Goal: Information Seeking & Learning: Learn about a topic

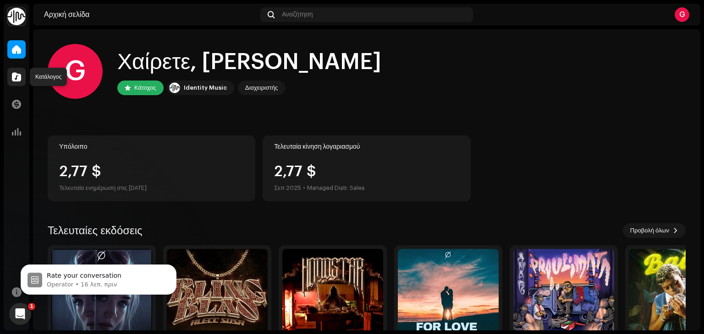
click at [19, 86] on div at bounding box center [16, 77] width 18 height 18
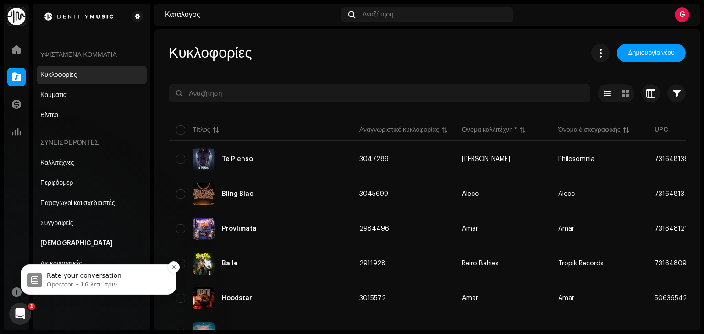
click at [121, 284] on p "Operator • 16 λεπ. πριν" at bounding box center [106, 285] width 118 height 8
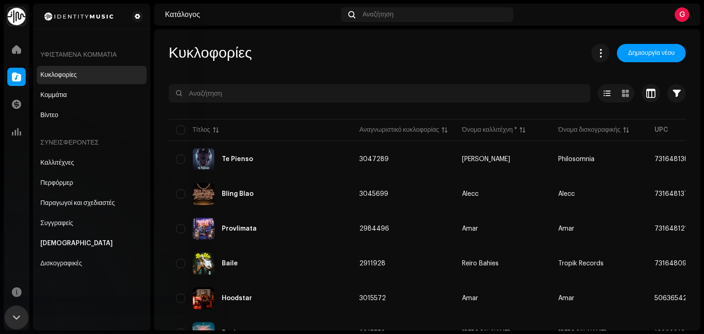
click at [16, 315] on icon "Κλείσιμο Intercom Messenger" at bounding box center [15, 316] width 11 height 11
click at [18, 316] on icon "Κλείσιμο Intercom Messenger" at bounding box center [16, 317] width 11 height 11
click at [15, 312] on icon "Κλείσιμο Intercom Messenger" at bounding box center [16, 317] width 11 height 11
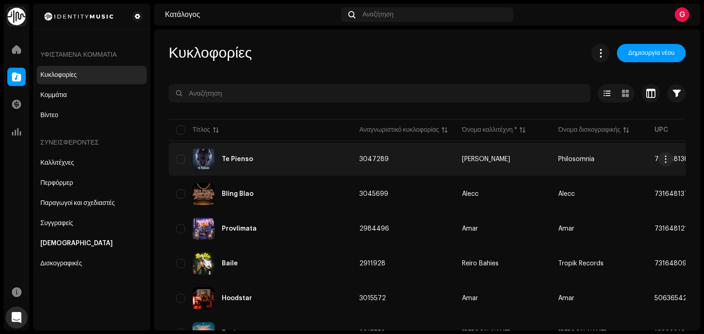
click at [230, 154] on div "Te Pienso" at bounding box center [260, 159] width 169 height 22
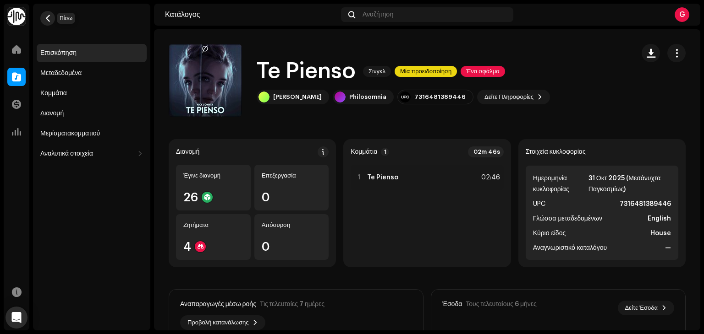
click at [51, 22] on button "button" at bounding box center [47, 18] width 15 height 15
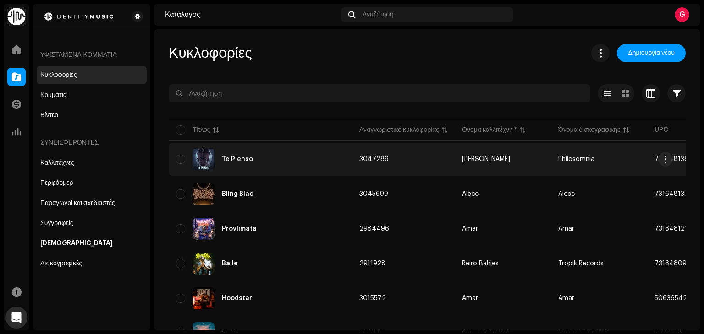
click at [284, 153] on div "Te Pienso" at bounding box center [260, 159] width 169 height 22
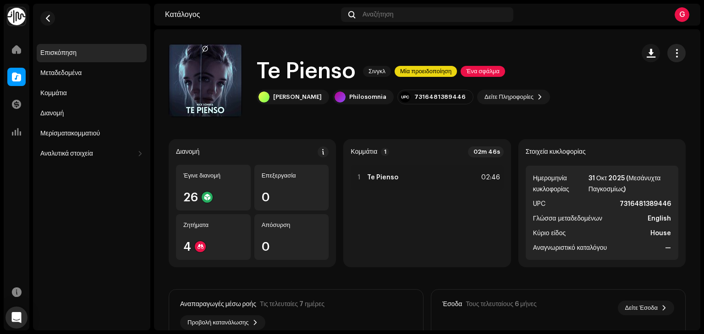
click at [672, 53] on span "button" at bounding box center [676, 52] width 9 height 7
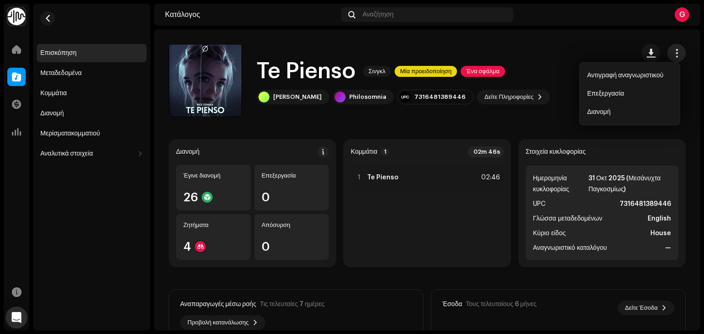
click at [672, 53] on span "button" at bounding box center [676, 52] width 9 height 7
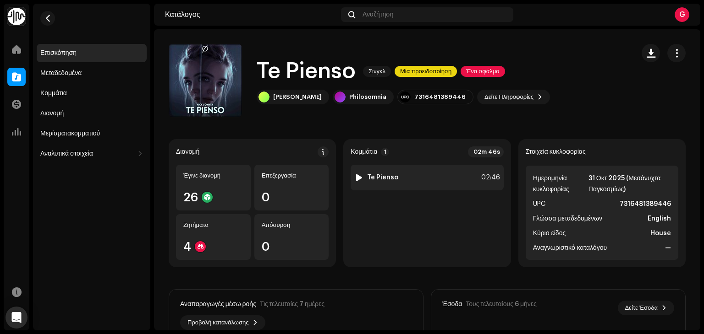
click at [359, 178] on div at bounding box center [358, 177] width 7 height 7
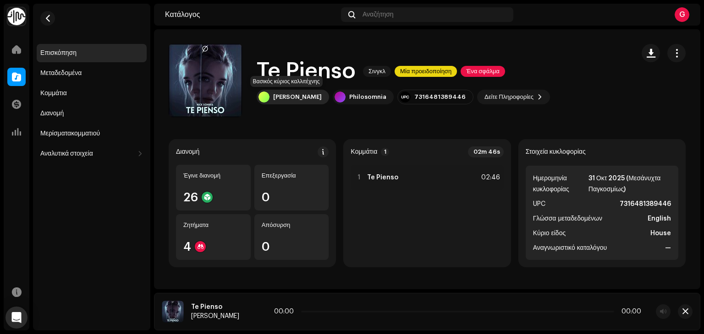
click at [278, 98] on div "[PERSON_NAME]" at bounding box center [297, 96] width 49 height 7
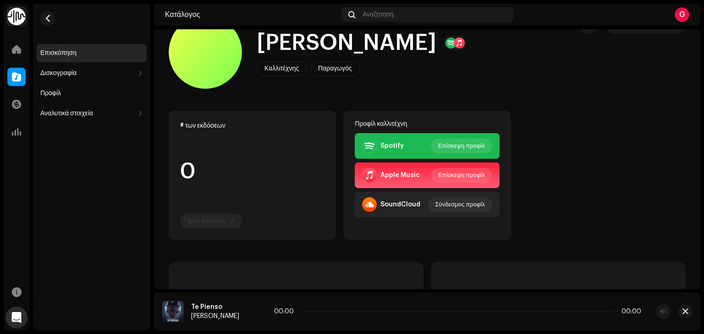
scroll to position [29, 0]
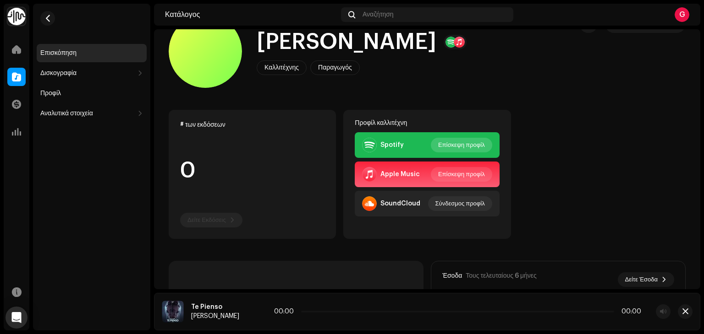
click at [452, 146] on span "Επίσκεψη προφίλ" at bounding box center [461, 145] width 47 height 18
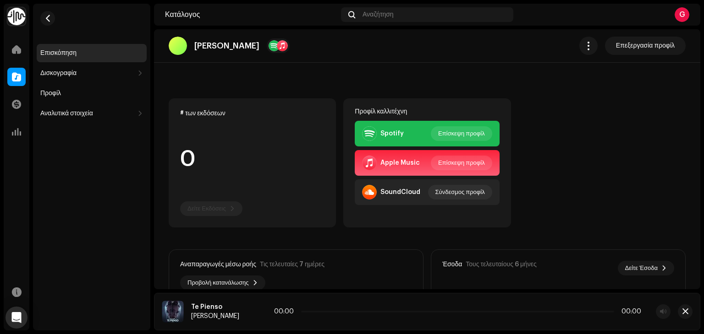
scroll to position [0, 0]
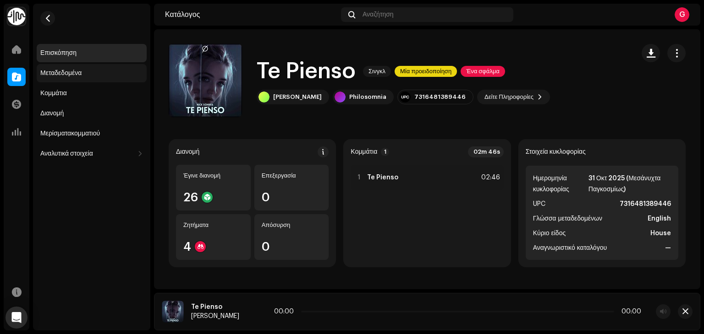
click at [60, 70] on div "Μεταδεδομένα" at bounding box center [60, 73] width 41 height 7
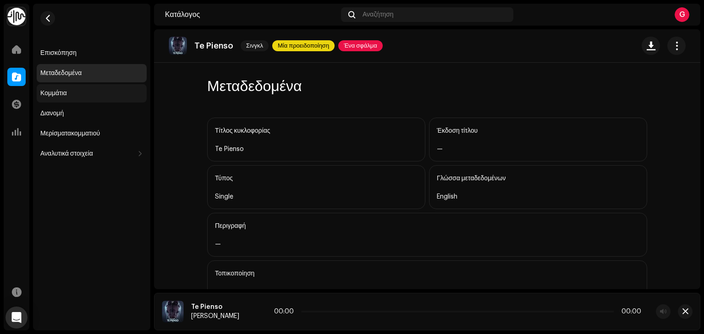
click at [67, 93] on div "Κομμάτια" at bounding box center [91, 93] width 103 height 7
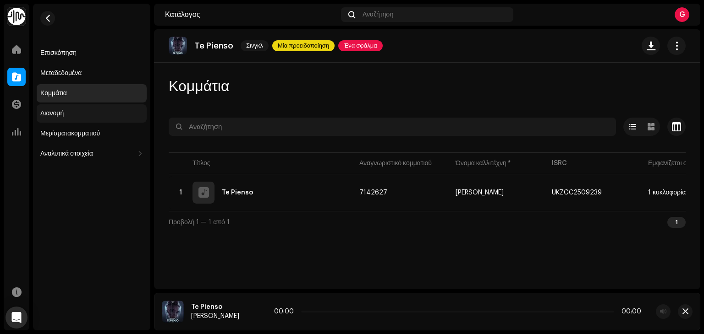
click at [61, 114] on div "Διανομή" at bounding box center [51, 113] width 23 height 7
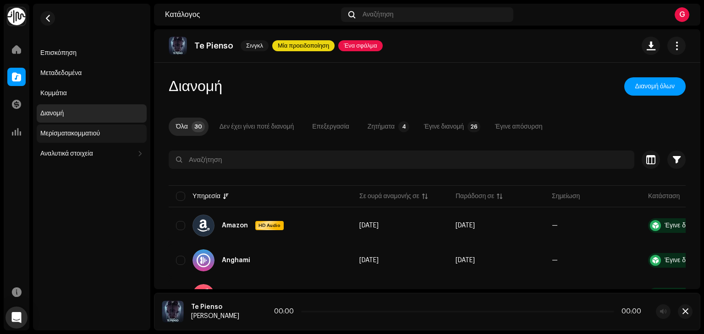
click at [85, 132] on div "Μερίσματακομματιού" at bounding box center [70, 133] width 60 height 7
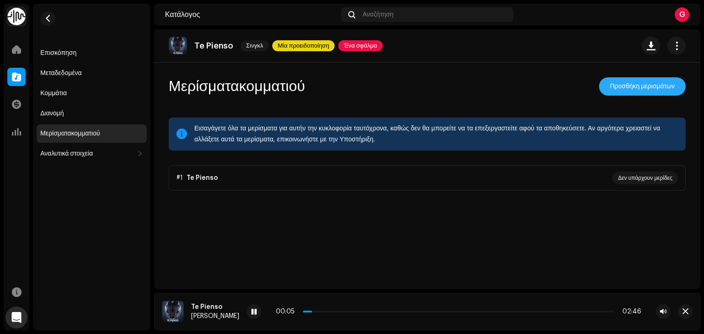
click at [649, 87] on span "Προσθήκη μερισμάτων" at bounding box center [642, 86] width 65 height 18
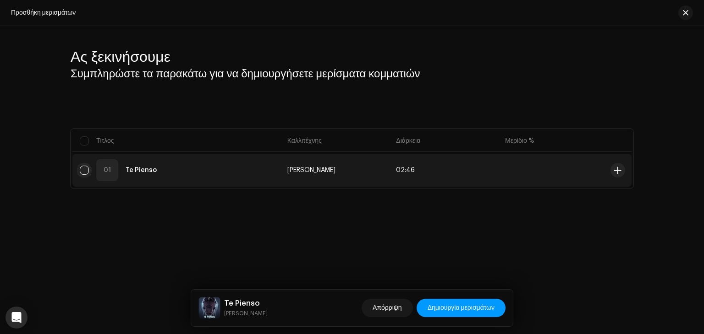
click at [86, 168] on input "checkbox" at bounding box center [84, 170] width 9 height 9
checkbox input "true"
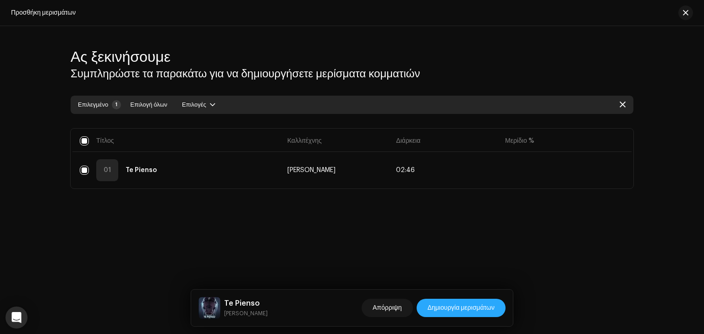
click at [476, 308] on span "Δημιουργία μερισμάτων" at bounding box center [460, 308] width 67 height 18
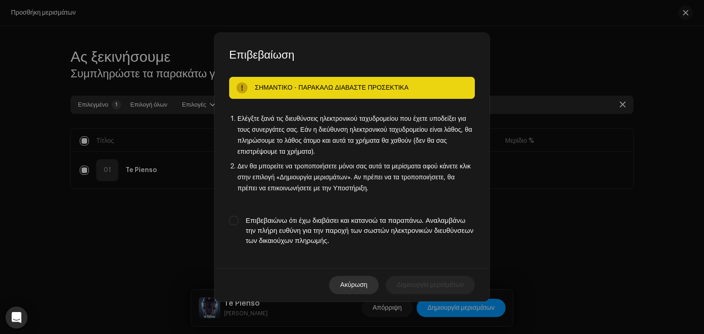
click at [353, 286] on span "Ακύρωση" at bounding box center [353, 285] width 27 height 18
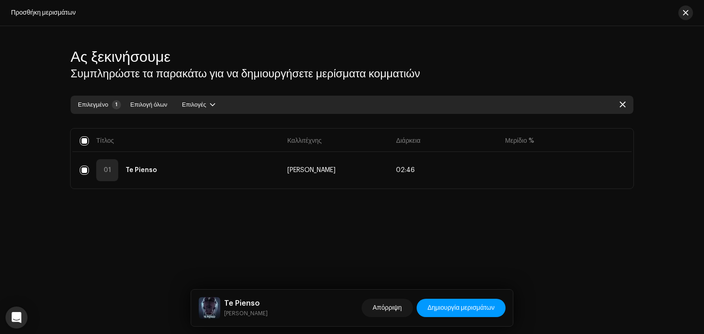
click at [687, 11] on span "button" at bounding box center [685, 12] width 5 height 7
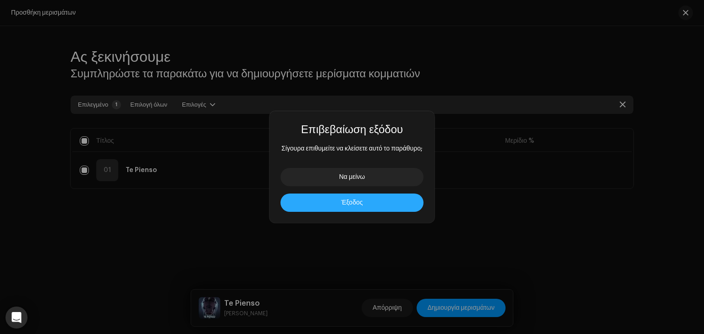
click at [377, 197] on button "Έξοδος" at bounding box center [351, 203] width 143 height 18
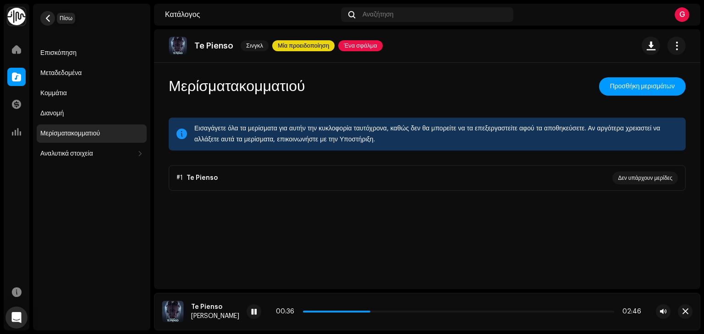
click at [51, 15] on span "button" at bounding box center [47, 18] width 7 height 7
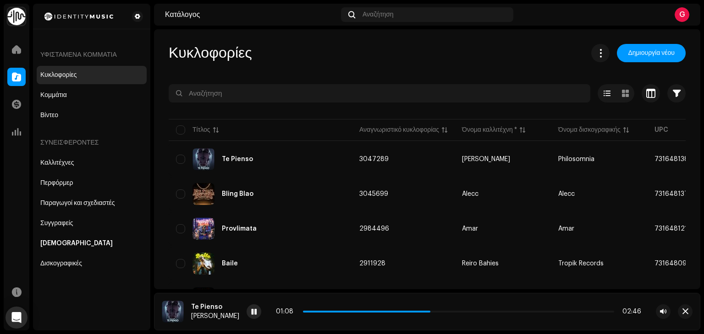
click at [251, 310] on span at bounding box center [253, 312] width 5 height 7
click at [70, 104] on div "Κομμάτια" at bounding box center [92, 95] width 110 height 18
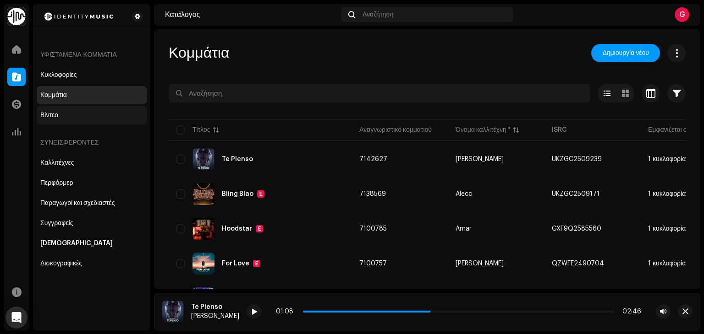
click at [85, 118] on div "Βίντεο" at bounding box center [91, 115] width 103 height 7
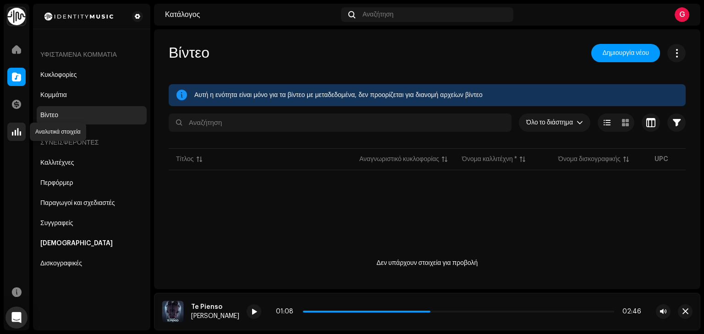
click at [19, 123] on div at bounding box center [16, 132] width 18 height 18
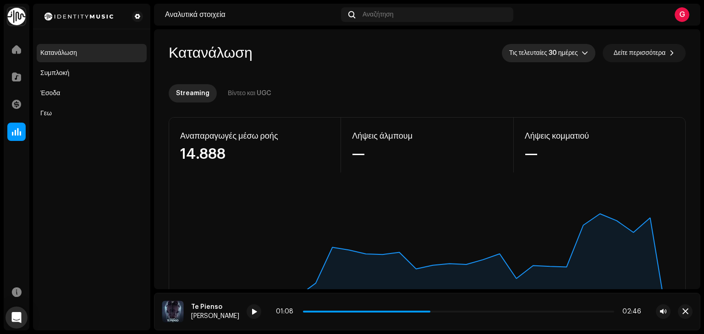
click at [542, 48] on span "Τις τελευταίες 30 ημέρες" at bounding box center [545, 53] width 72 height 18
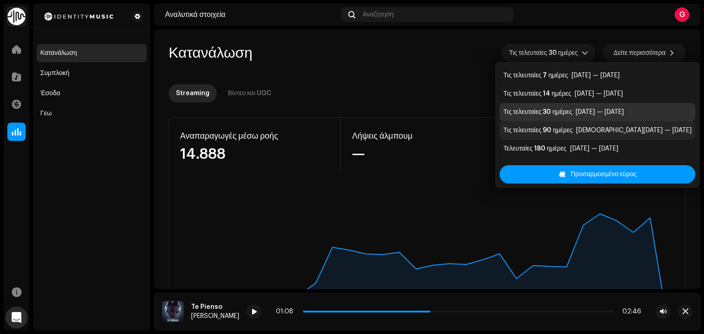
click at [547, 133] on div "Τις τελευταίες 90 ημέρες" at bounding box center [537, 130] width 69 height 9
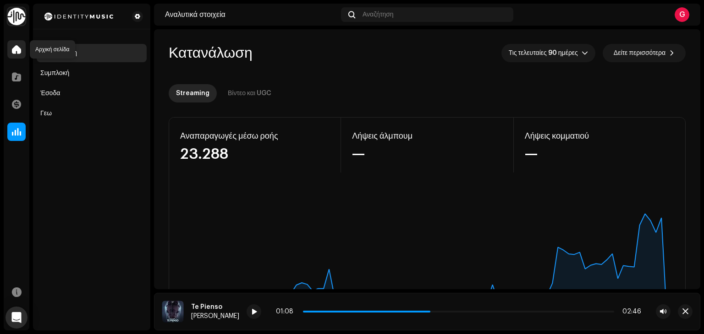
click at [17, 49] on span at bounding box center [16, 49] width 9 height 7
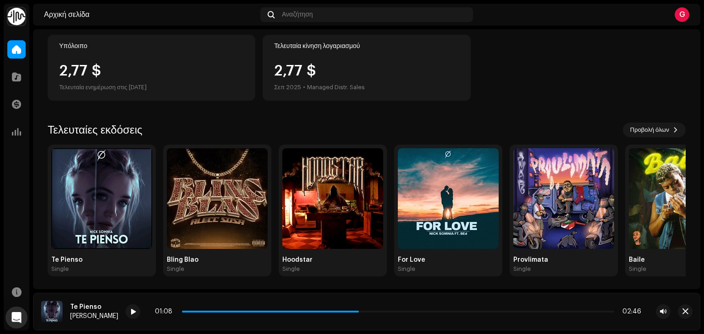
scroll to position [103, 0]
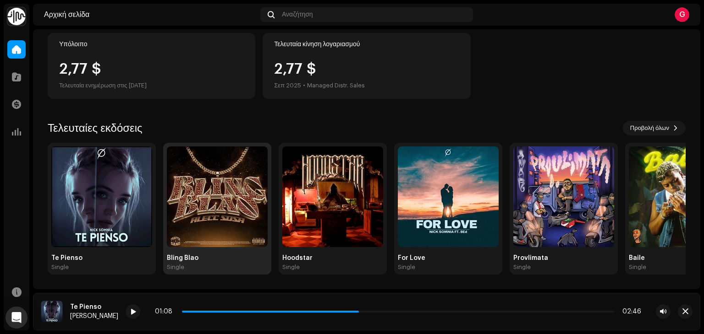
click at [227, 200] on img at bounding box center [217, 197] width 101 height 101
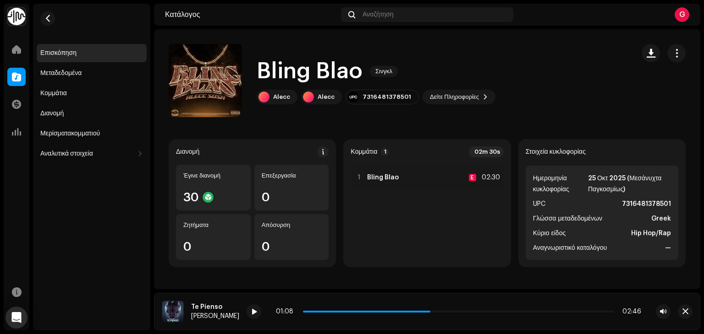
scroll to position [0, 0]
click at [81, 76] on div "Μεταδεδομένα" at bounding box center [60, 73] width 41 height 7
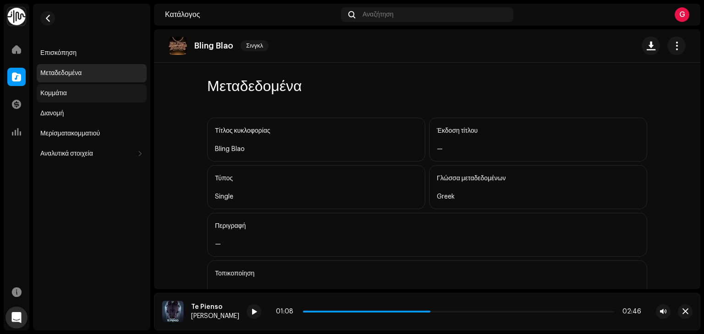
click at [73, 88] on div "Κομμάτια" at bounding box center [92, 93] width 110 height 18
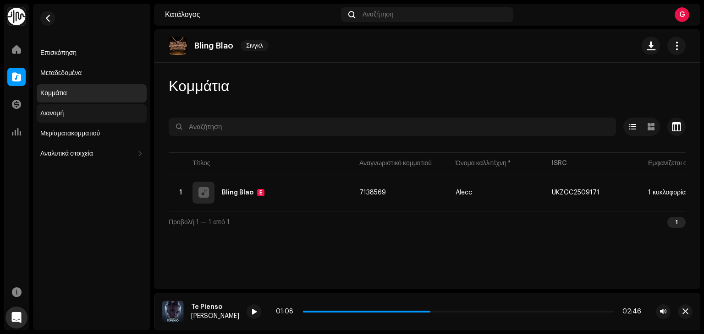
click at [55, 113] on div "Διανομή" at bounding box center [51, 113] width 23 height 7
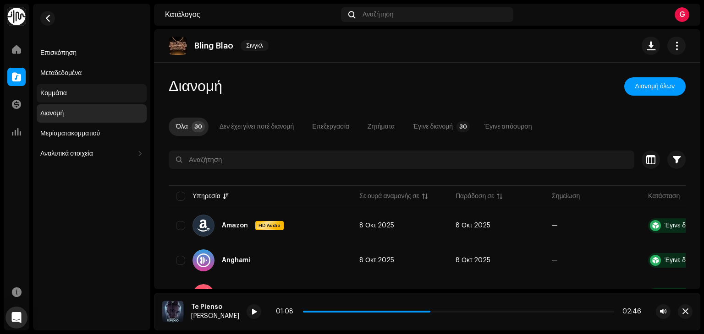
click at [61, 93] on div "Κομμάτια" at bounding box center [53, 93] width 27 height 7
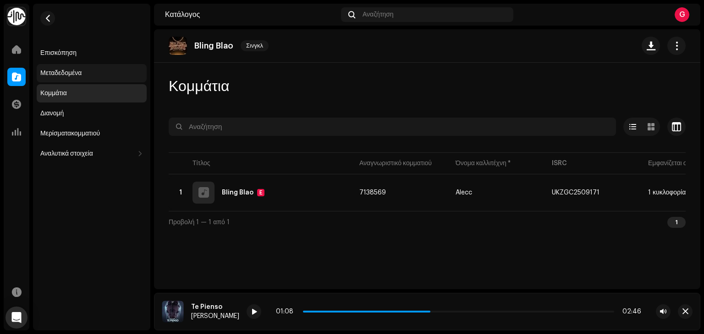
click at [66, 72] on div "Μεταδεδομένα" at bounding box center [60, 73] width 41 height 7
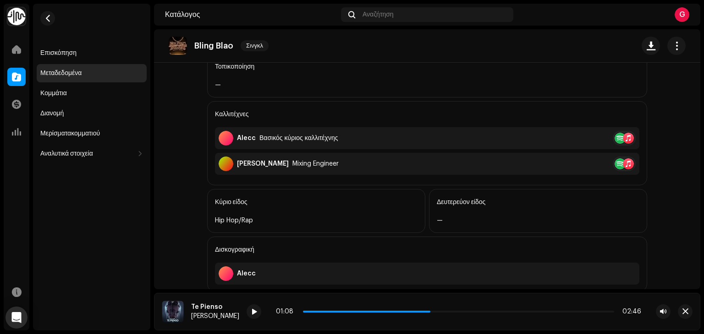
scroll to position [208, 0]
click at [617, 136] on div at bounding box center [619, 137] width 11 height 11
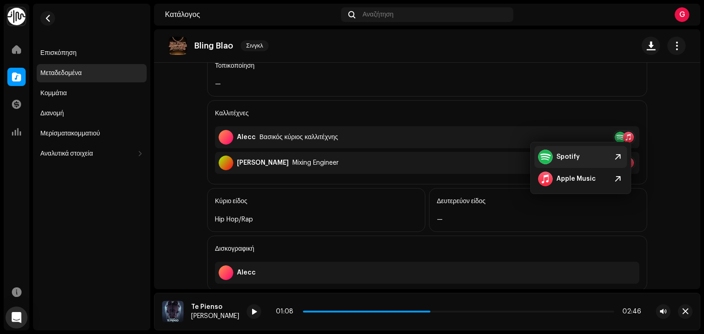
click at [583, 153] on div "Spotify" at bounding box center [580, 157] width 93 height 22
click at [524, 203] on div "Δευτερεύον είδος" at bounding box center [538, 202] width 202 height 26
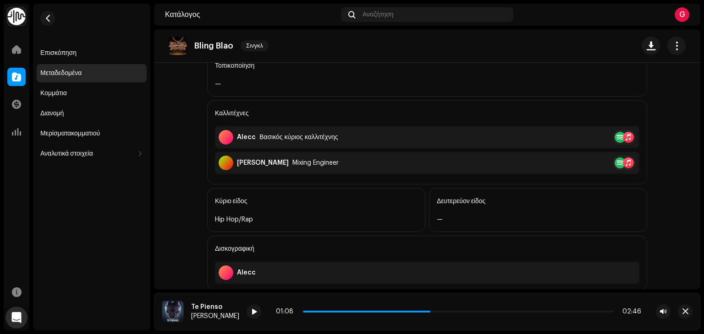
click at [615, 162] on div at bounding box center [619, 163] width 11 height 11
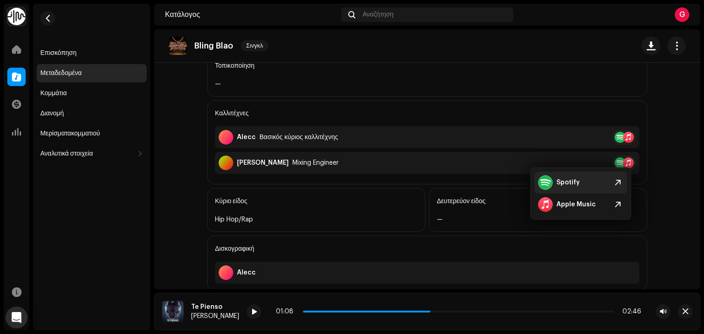
click at [570, 184] on div "Spotify" at bounding box center [567, 182] width 23 height 7
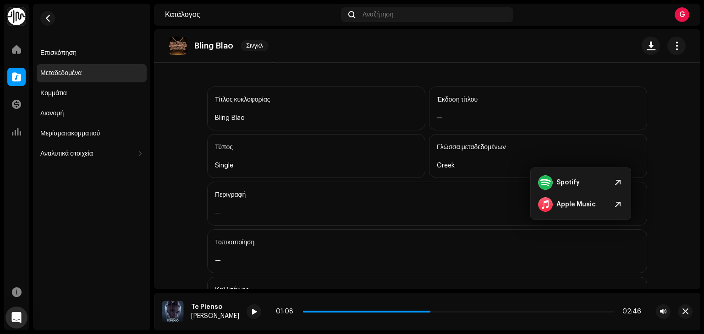
scroll to position [0, 0]
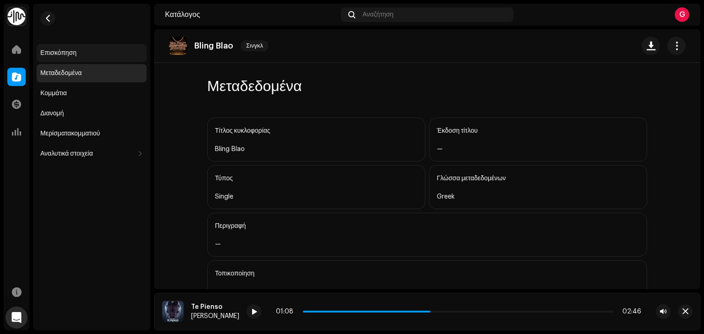
click at [60, 55] on div "Επισκόπηση" at bounding box center [58, 52] width 36 height 7
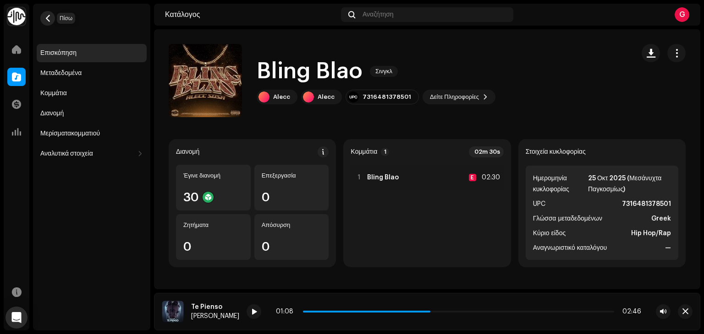
click at [52, 15] on button "button" at bounding box center [47, 18] width 15 height 15
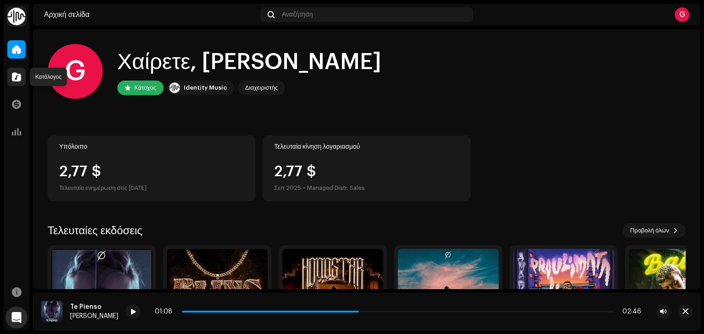
click at [18, 75] on span at bounding box center [16, 76] width 9 height 7
